Goal: Information Seeking & Learning: Learn about a topic

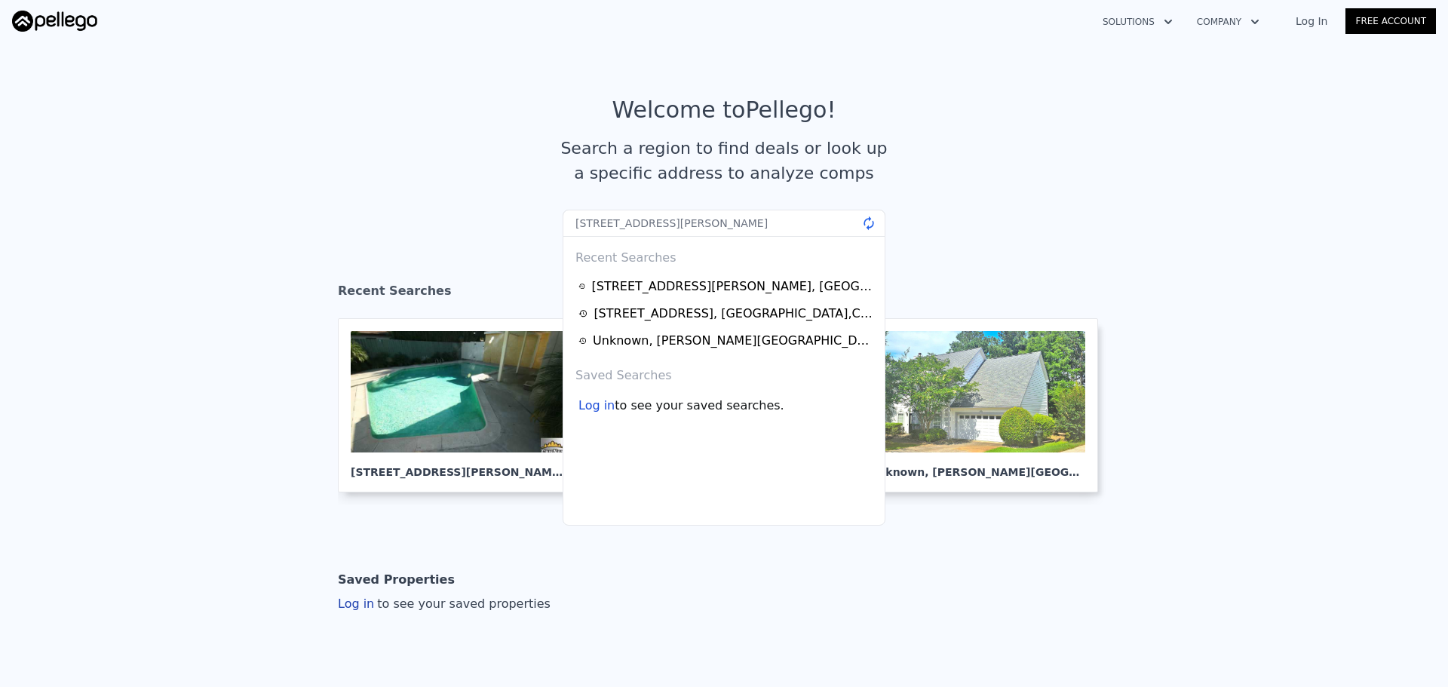
type input "[STREET_ADDRESS][PERSON_NAME]"
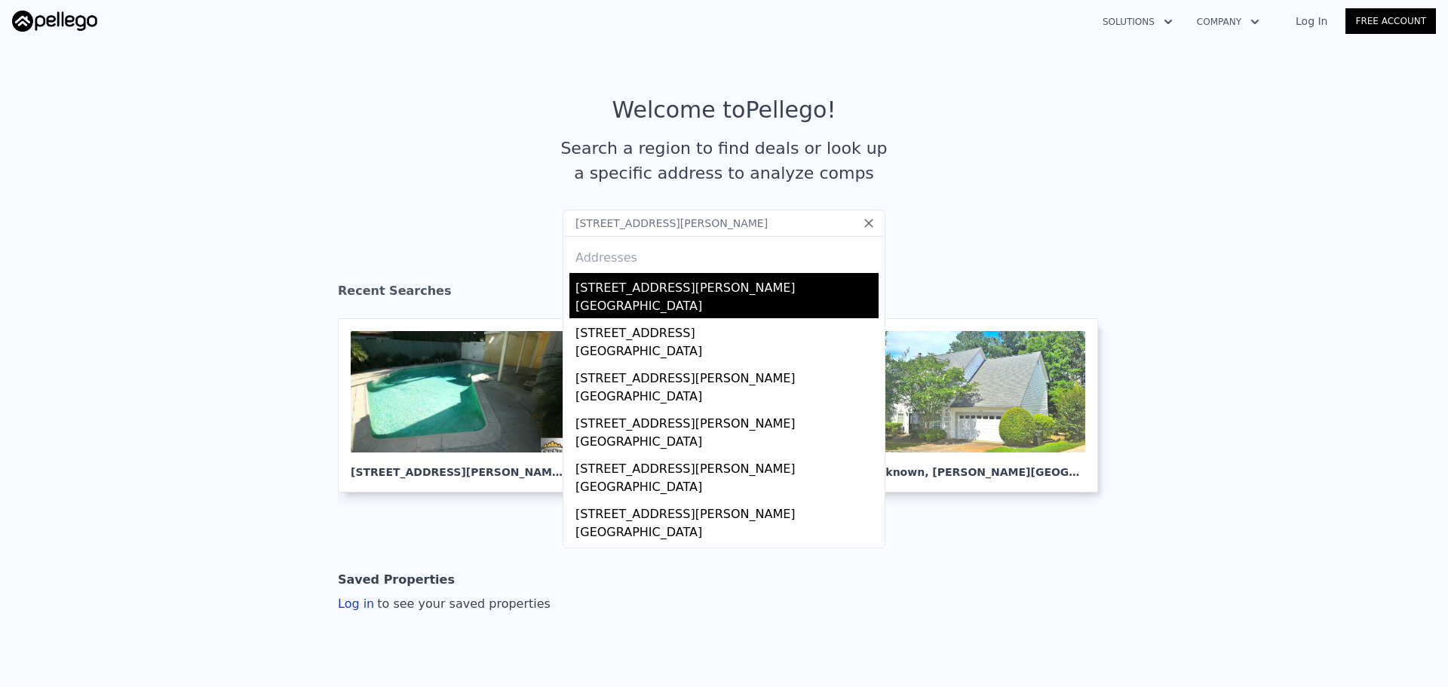
click at [694, 302] on div "[GEOGRAPHIC_DATA]" at bounding box center [726, 307] width 303 height 21
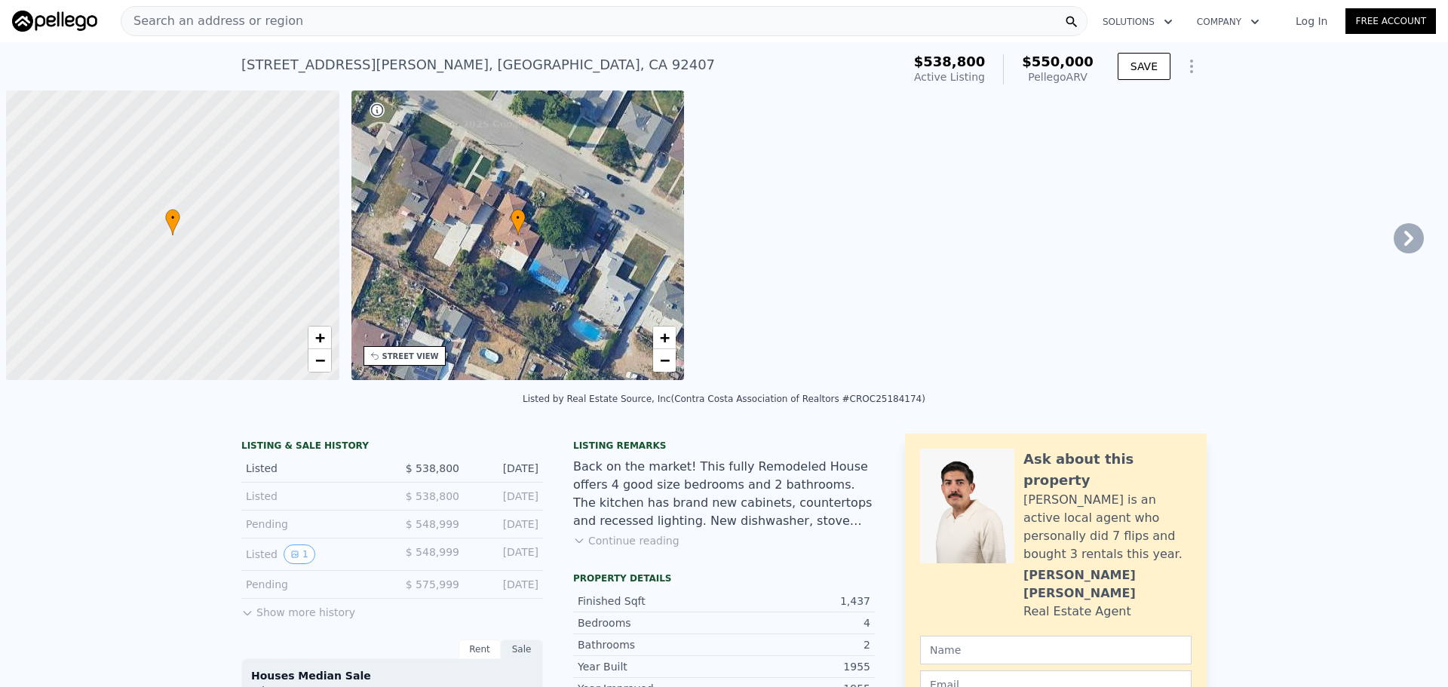
scroll to position [0, 6]
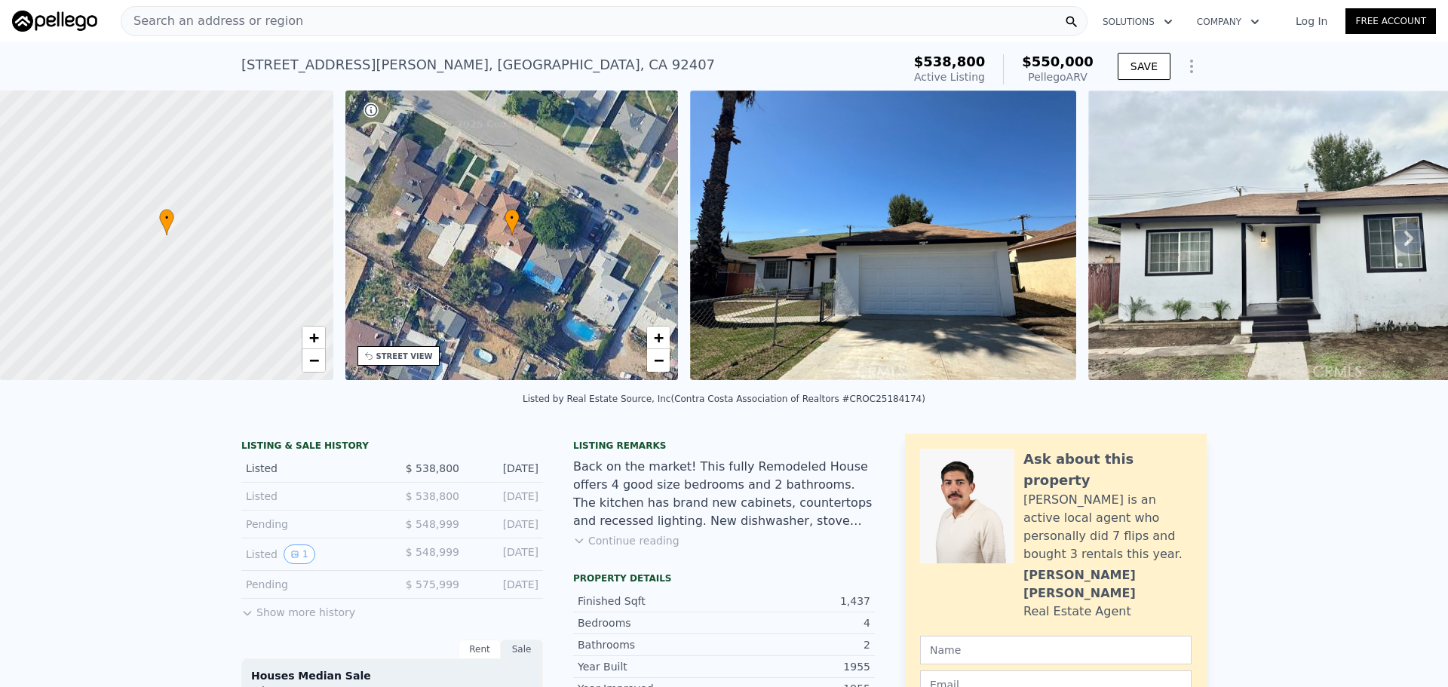
click at [330, 26] on div "Search an address or region" at bounding box center [604, 21] width 967 height 30
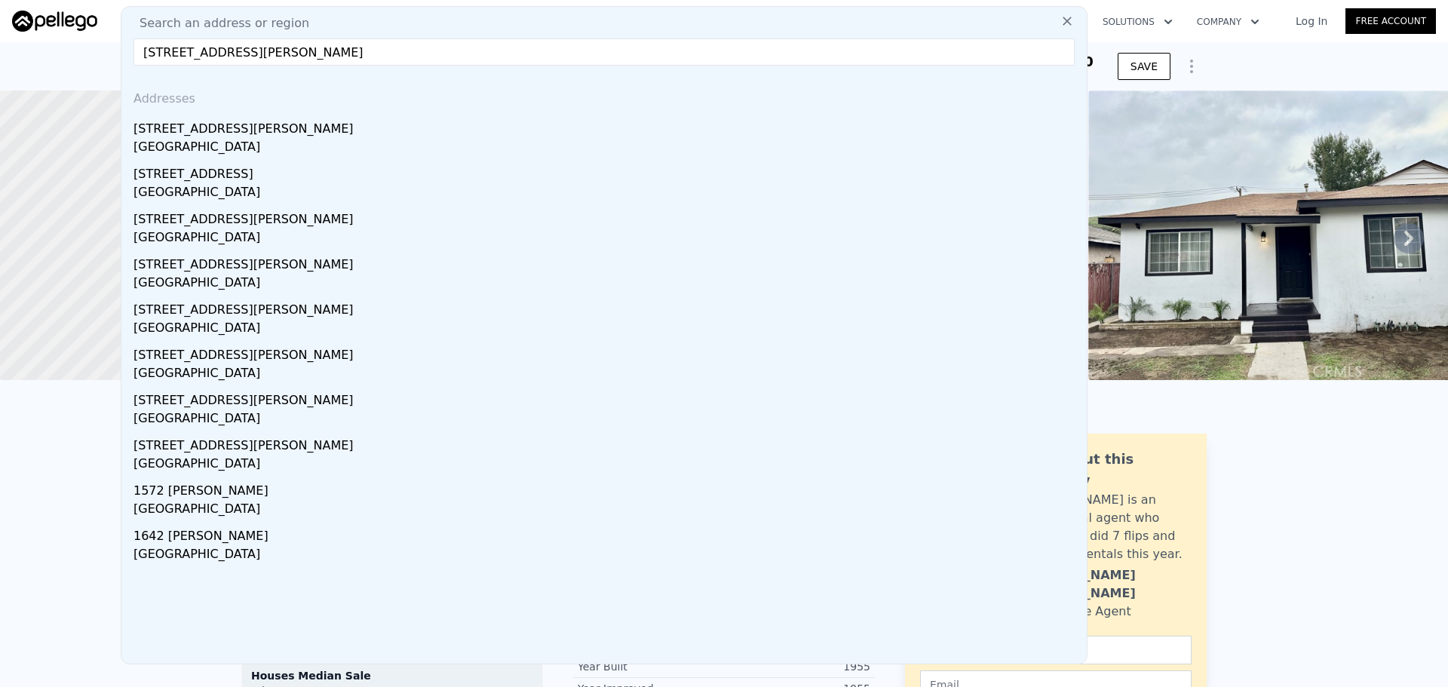
click at [330, 32] on div "Search an address or region" at bounding box center [603, 23] width 953 height 18
click at [341, 59] on input "[STREET_ADDRESS][PERSON_NAME]" at bounding box center [603, 51] width 941 height 27
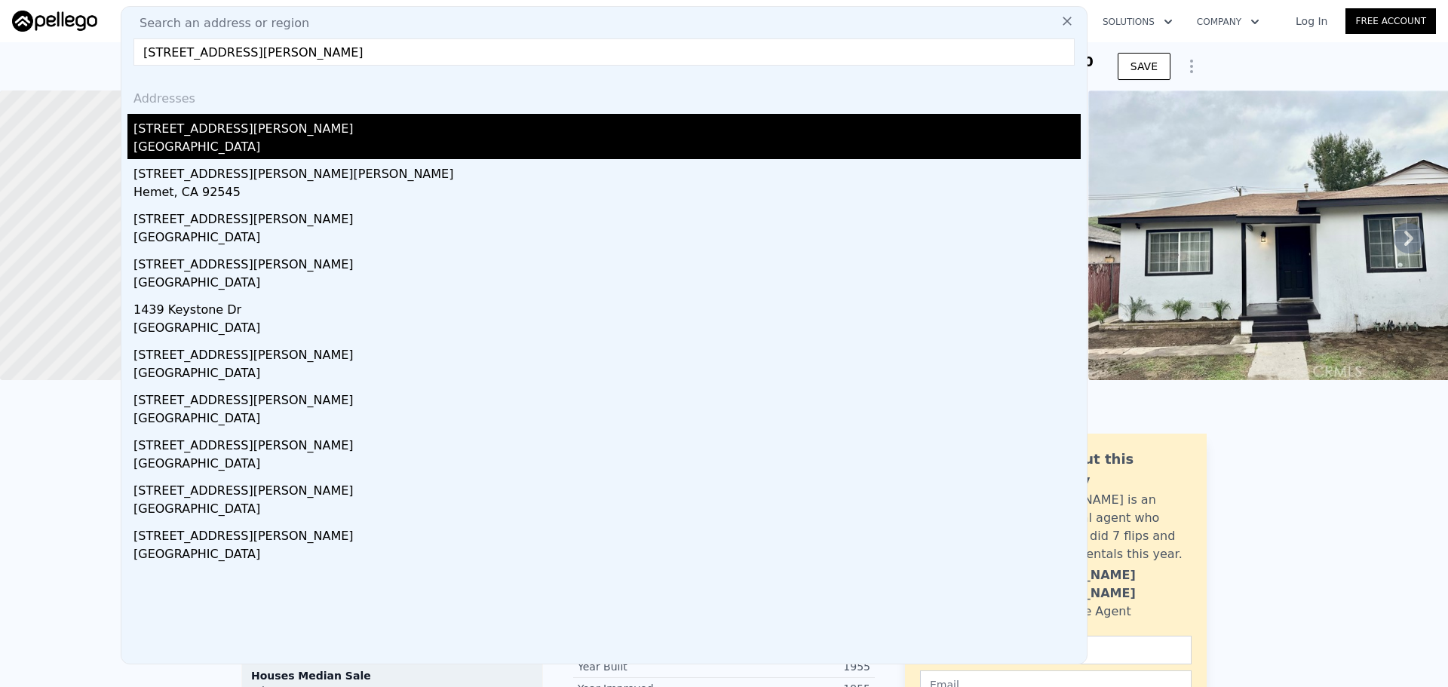
type input "[STREET_ADDRESS][PERSON_NAME]"
click at [314, 131] on div "[STREET_ADDRESS][PERSON_NAME]" at bounding box center [606, 126] width 947 height 24
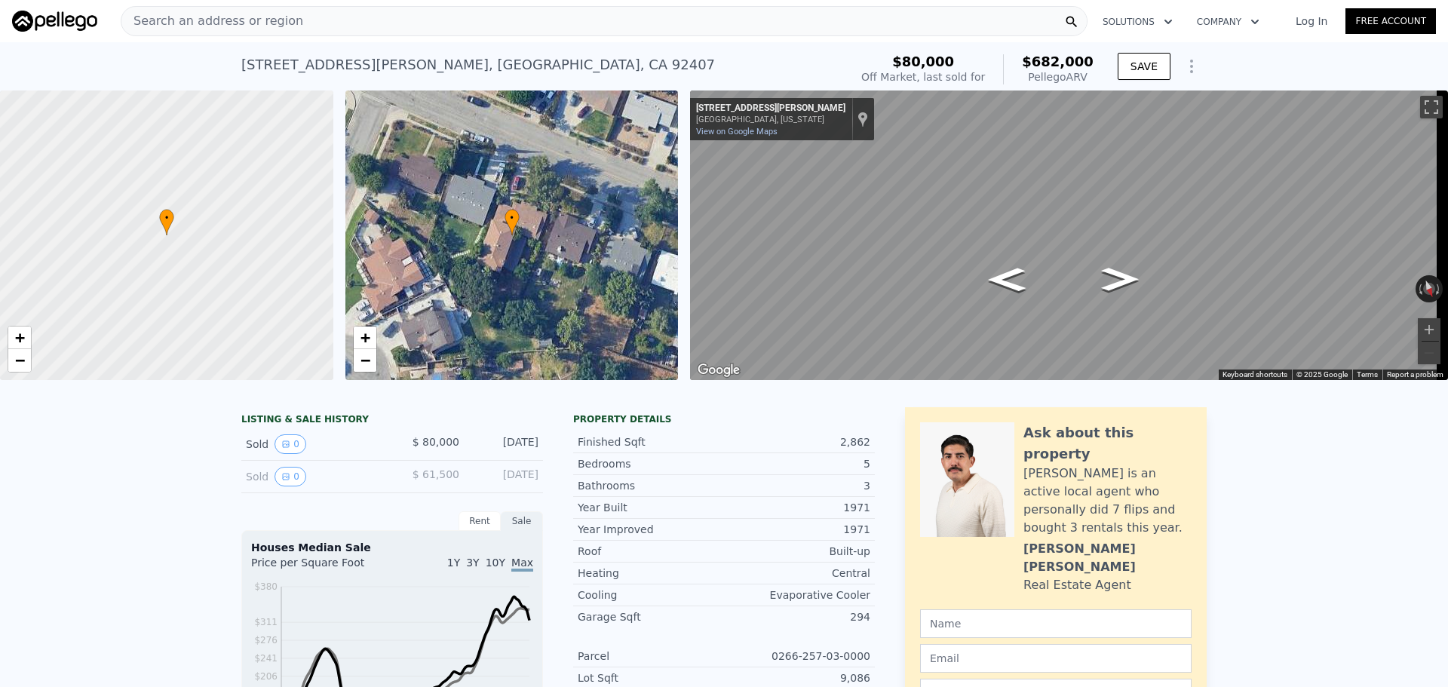
click at [427, 20] on div "Search an address or region" at bounding box center [604, 21] width 967 height 30
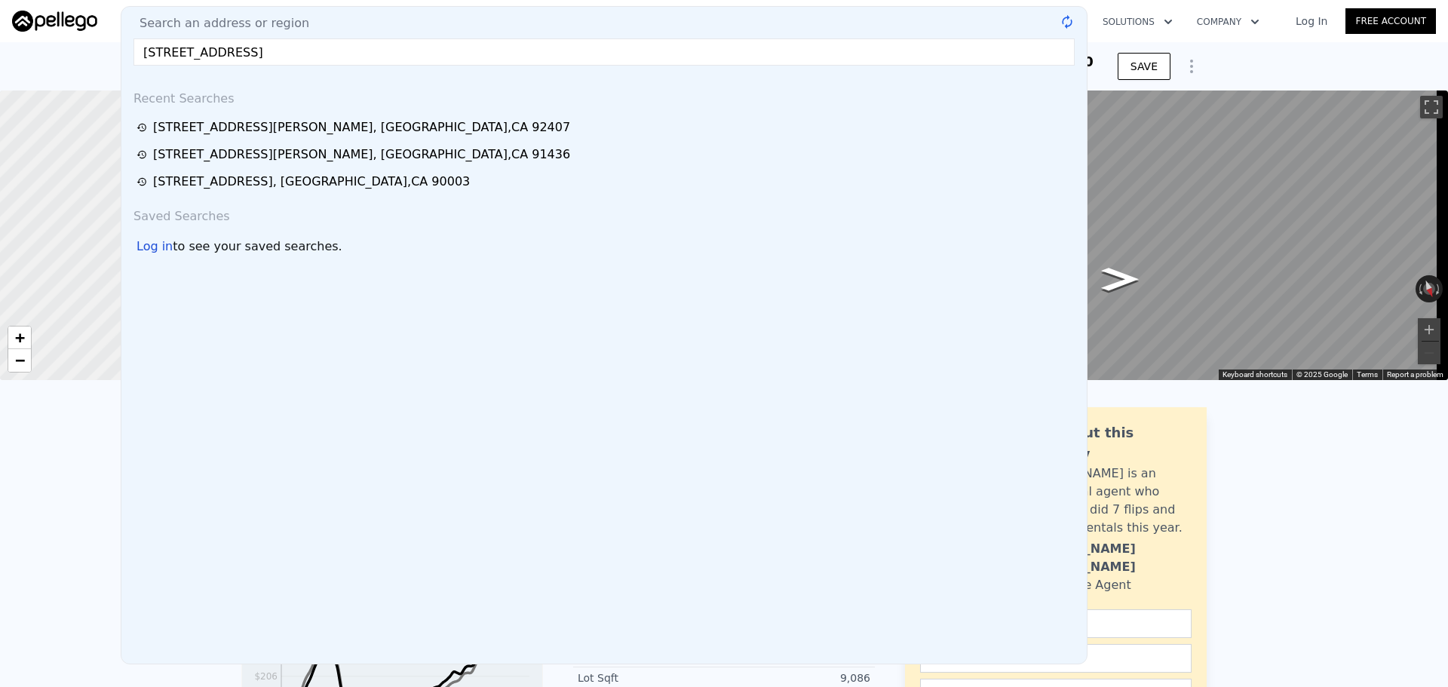
type input "[STREET_ADDRESS]"
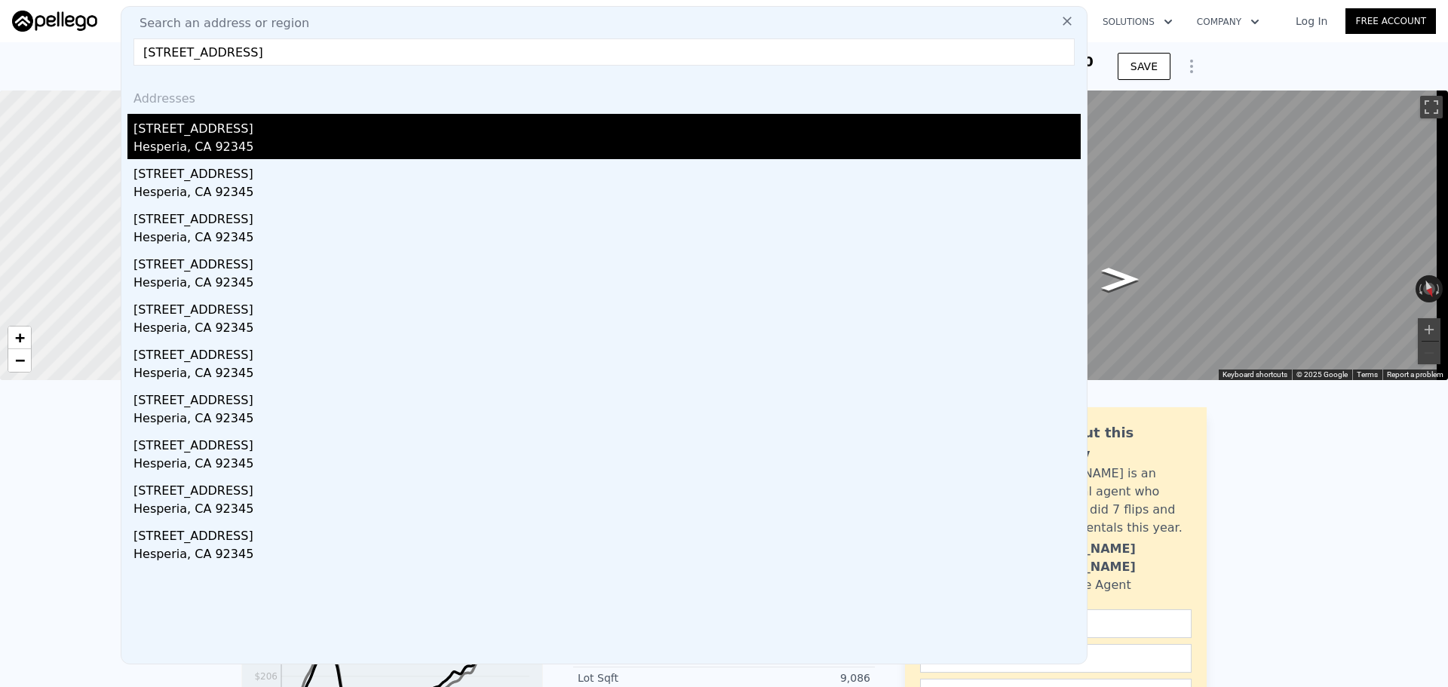
click at [327, 119] on div "[STREET_ADDRESS]" at bounding box center [606, 126] width 947 height 24
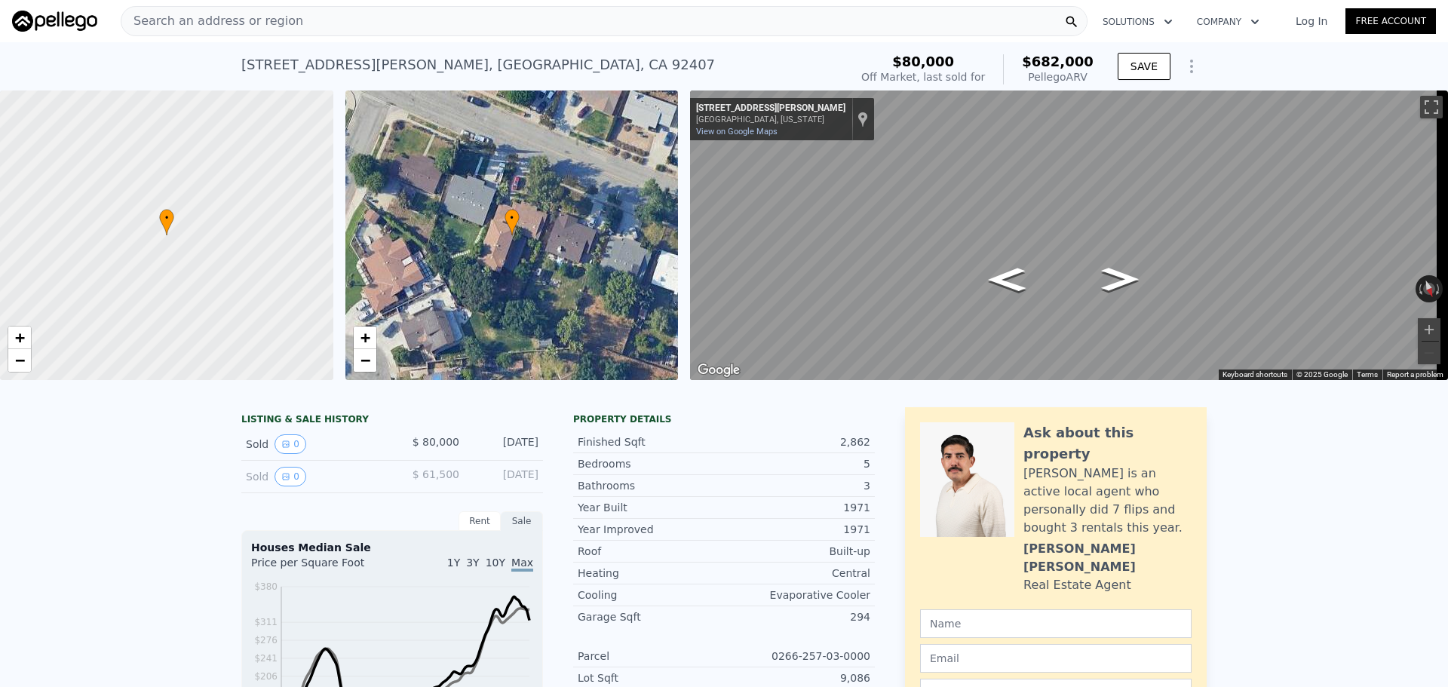
type input "4"
type input "2"
type input "1224"
type input "1905"
type input "18050"
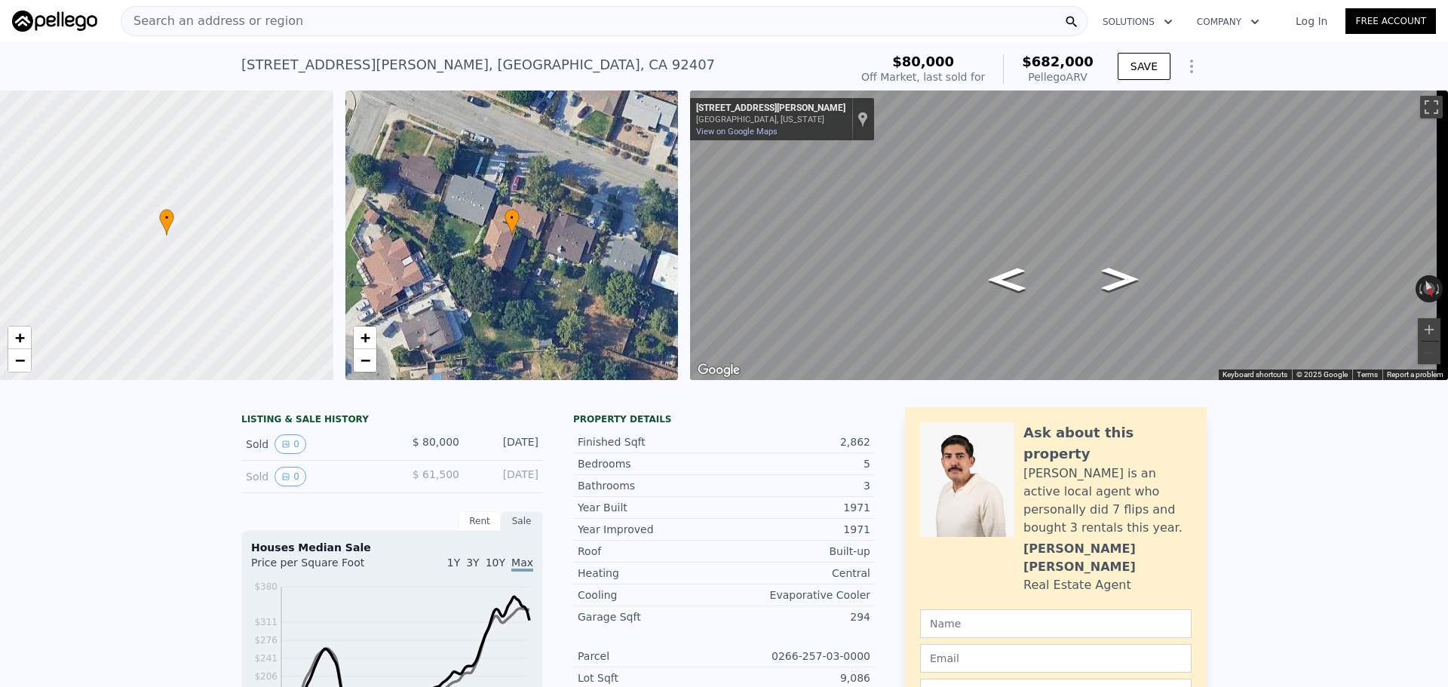
type input "35823"
type input "$ 470,000"
type input "4"
type input "-$ 5,401"
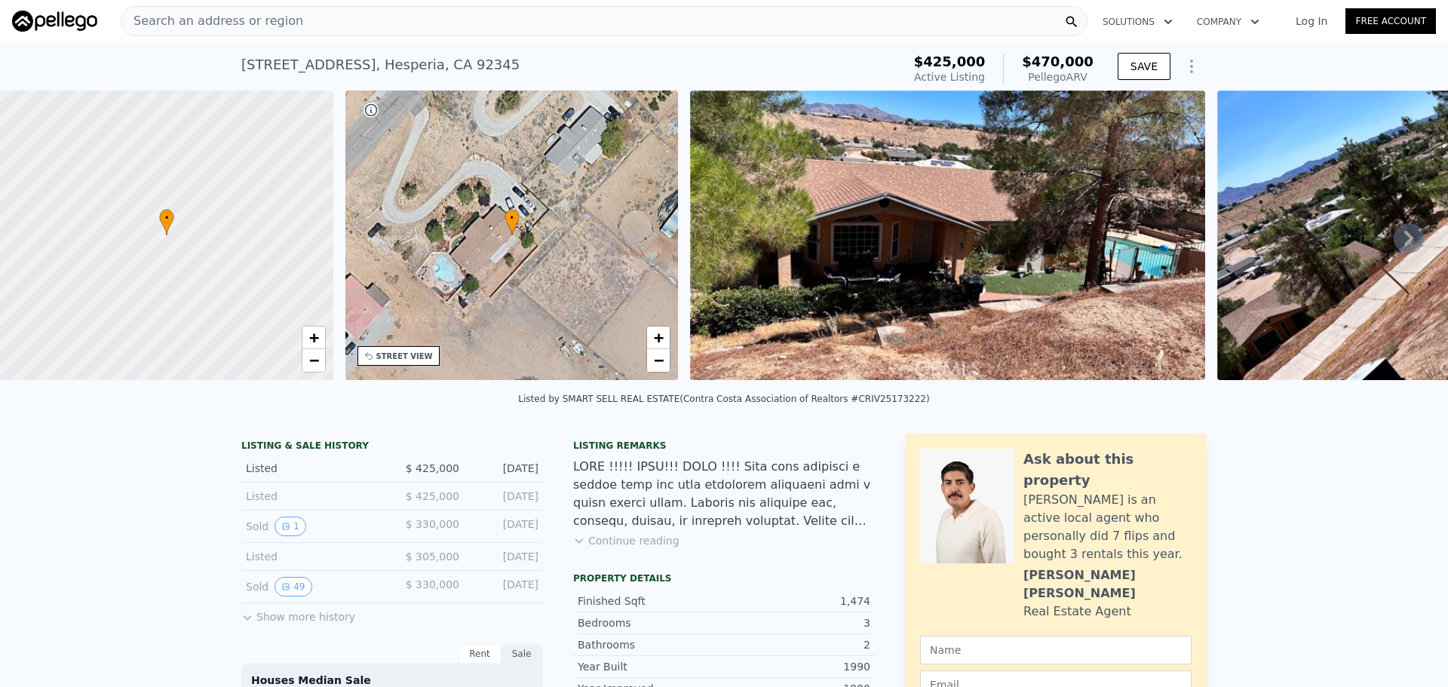
click at [456, 3] on div "Search an address or region Solutions Company Open main menu Log In Free Account" at bounding box center [724, 21] width 1424 height 36
click at [460, 23] on div "Search an address or region" at bounding box center [604, 21] width 967 height 30
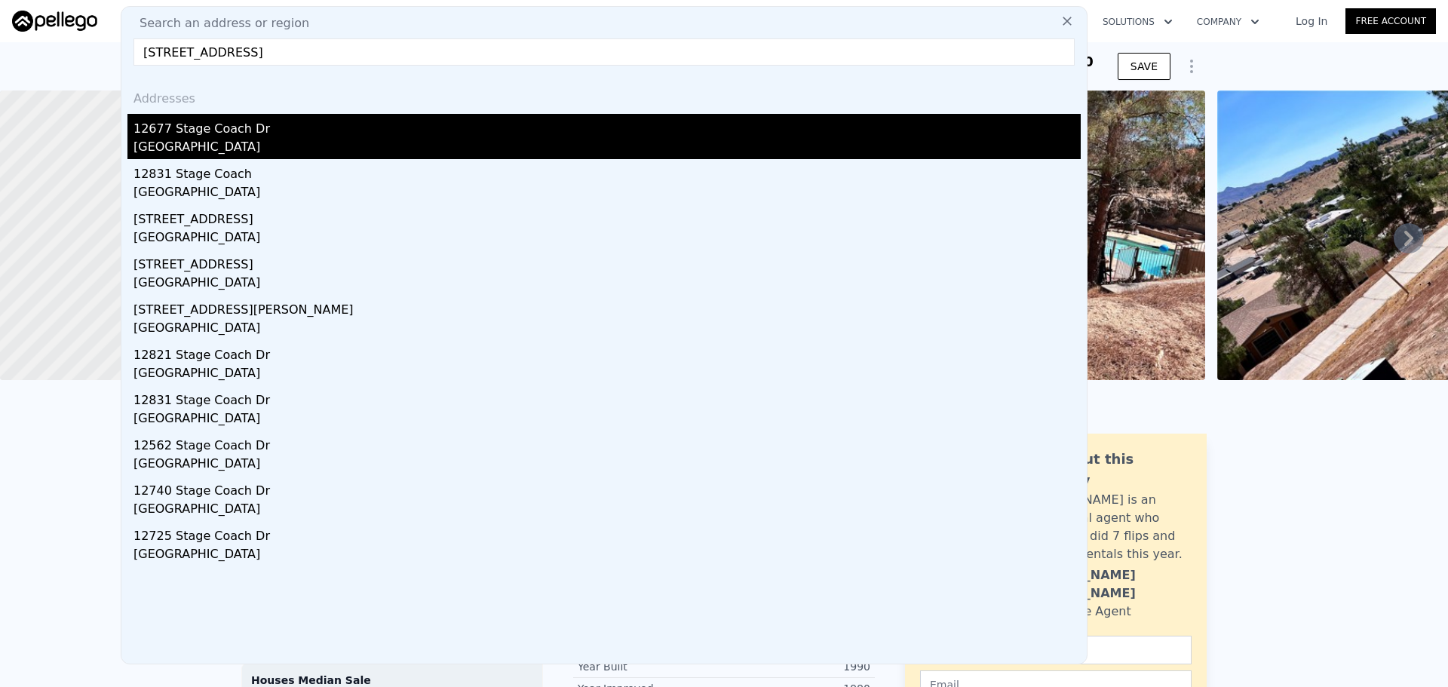
type input "[STREET_ADDRESS]"
click at [200, 133] on div "12677 Stage Coach Dr" at bounding box center [606, 126] width 947 height 24
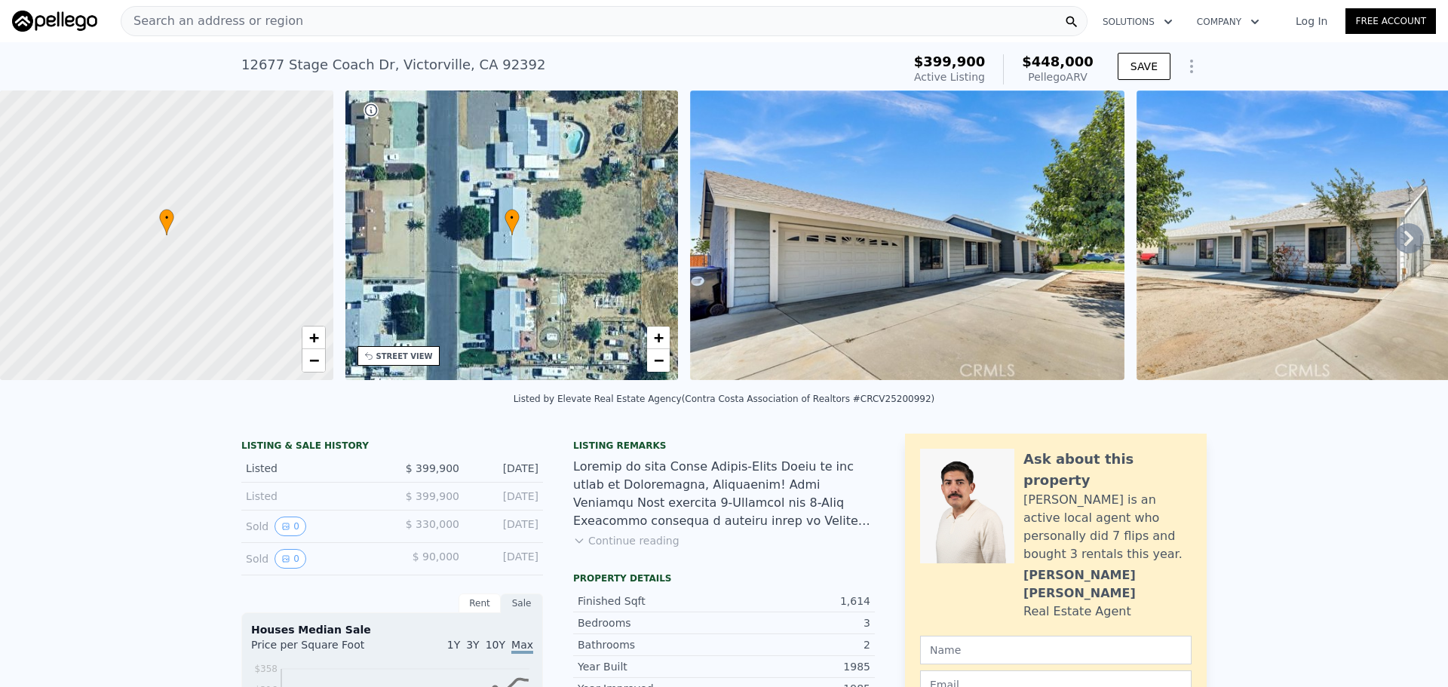
click at [411, 14] on div "Search an address or region" at bounding box center [604, 21] width 967 height 30
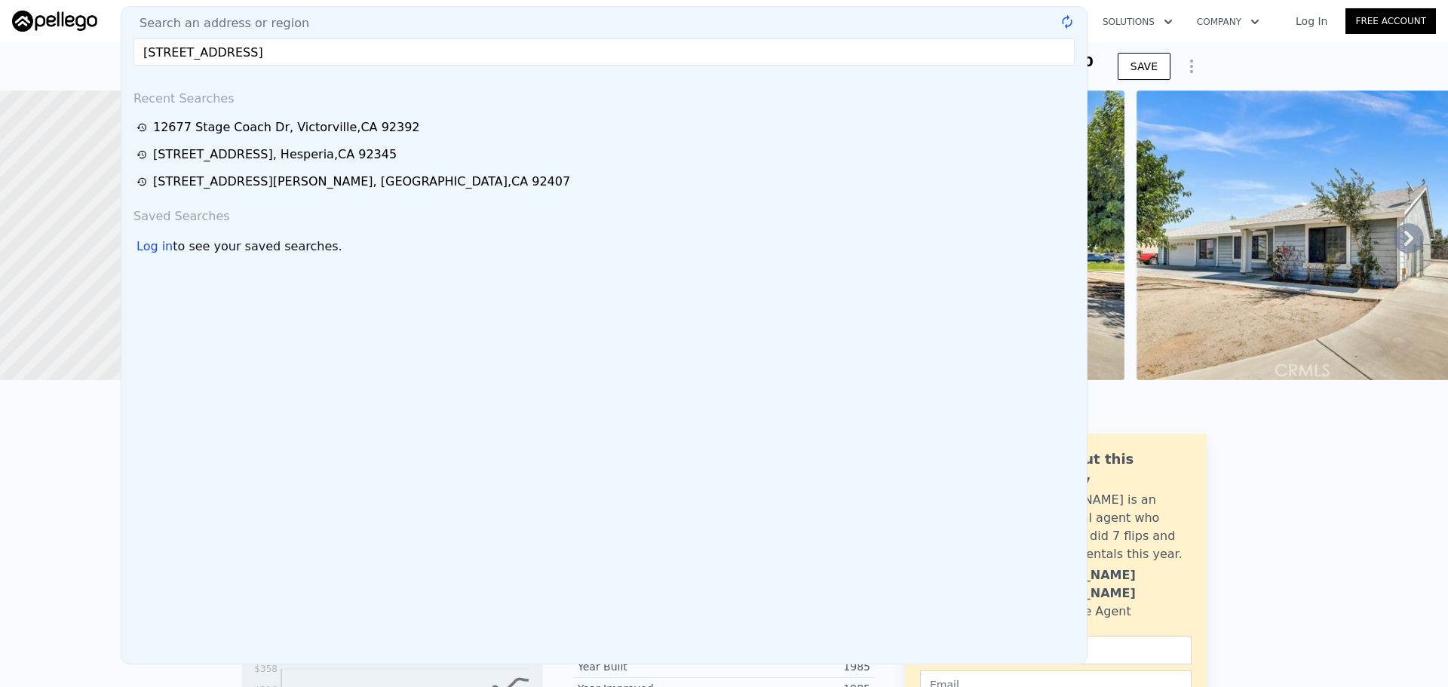
type input "[STREET_ADDRESS]"
